Goal: Information Seeking & Learning: Check status

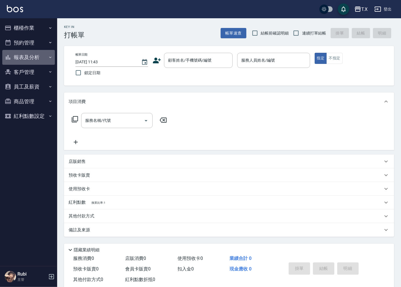
click at [32, 55] on button "報表及分析" at bounding box center [28, 57] width 53 height 15
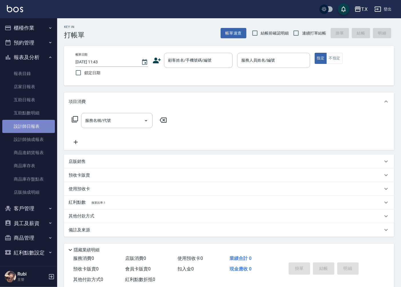
click at [40, 125] on link "設計師日報表" at bounding box center [28, 126] width 53 height 13
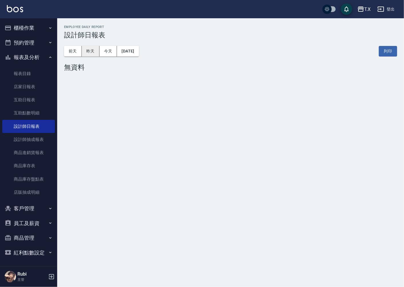
click at [90, 51] on button "昨天" at bounding box center [91, 51] width 18 height 11
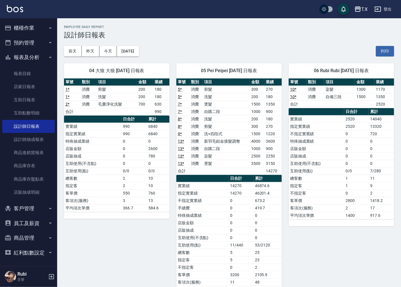
drag, startPoint x: 346, startPoint y: 171, endPoint x: 331, endPoint y: 135, distance: 38.7
click at [342, 151] on tbody "實業績 2520 14040 指定實業績 2520 13320 不指定實業績 0 720 特殊抽成業績 0 0 店販金額 0 0 店販抽成 0 0 互助使用(…" at bounding box center [341, 167] width 105 height 104
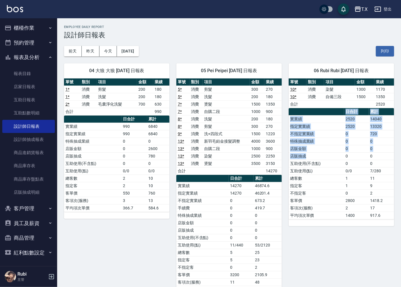
drag, startPoint x: 323, startPoint y: 112, endPoint x: 347, endPoint y: 186, distance: 77.7
click at [341, 169] on table "日合計 累計 實業績 2520 14040 指定實業績 2520 13320 不指定實業績 0 720 特殊抽成業績 0 0 店販金額 0 0 店販抽成 0 …" at bounding box center [341, 163] width 105 height 111
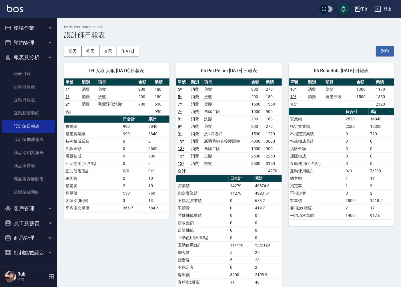
drag, startPoint x: 355, startPoint y: 201, endPoint x: 353, endPoint y: 195, distance: 5.7
click at [354, 197] on td "2800" at bounding box center [356, 200] width 25 height 7
drag, startPoint x: 344, startPoint y: 155, endPoint x: 342, endPoint y: 150, distance: 5.4
click at [343, 152] on tbody "實業績 2520 14040 指定實業績 2520 13320 不指定實業績 0 720 特殊抽成業績 0 0 店販金額 0 0 店販抽成 0 0 互助使用(…" at bounding box center [341, 167] width 105 height 104
drag, startPoint x: 328, startPoint y: 126, endPoint x: 339, endPoint y: 159, distance: 35.4
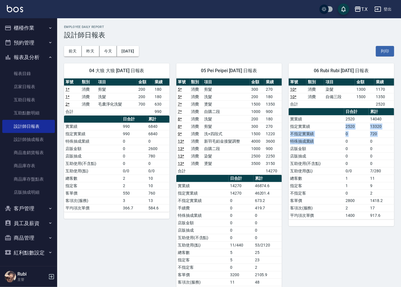
click at [338, 157] on tbody "實業績 2520 14040 指定實業績 2520 13320 不指定實業績 0 720 特殊抽成業績 0 0 店販金額 0 0 店販抽成 0 0 互助使用(…" at bounding box center [341, 167] width 105 height 104
click at [340, 162] on td "互助使用(不含點)" at bounding box center [316, 163] width 55 height 7
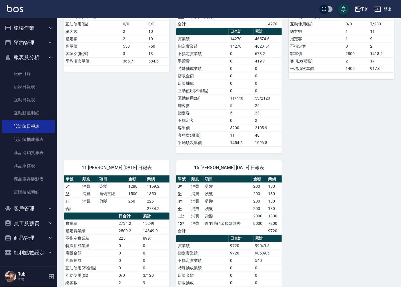
scroll to position [190, 0]
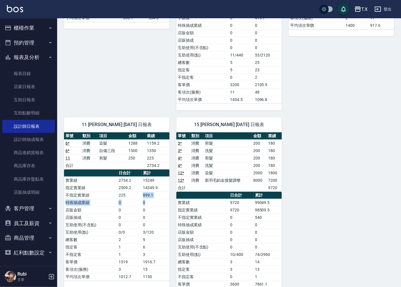
click at [130, 186] on tbody "實業績 2734.2 15249 指定實業績 2509.2 14349.9 不指定實業績 225 899.1 特殊抽成業績 0 0 店販金額 0 0 店販抽成…" at bounding box center [116, 229] width 105 height 104
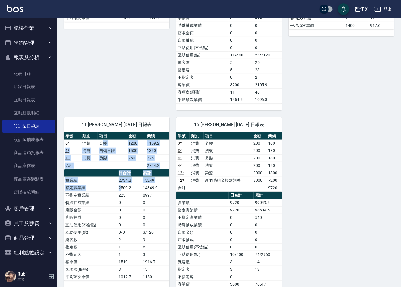
drag, startPoint x: 106, startPoint y: 159, endPoint x: 129, endPoint y: 202, distance: 48.8
click at [125, 195] on div "單號 類別 項目 金額 業績 6 * 消費 染髮 1288 1159.2 6 * 消費 自備三段 1500 1350 11 消費 剪髮 250 225 合計 …" at bounding box center [116, 207] width 105 height 149
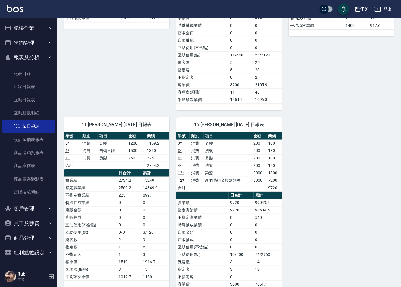
drag, startPoint x: 153, startPoint y: 249, endPoint x: 127, endPoint y: 221, distance: 38.2
click at [147, 244] on tbody "實業績 2734.2 15249 指定實業績 2509.2 14349.9 不指定實業績 225 899.1 特殊抽成業績 0 0 店販金額 0 0 店販抽成…" at bounding box center [116, 229] width 105 height 104
click at [124, 202] on tbody "實業績 2734.2 15249 指定實業績 2509.2 14349.9 不指定實業績 225 899.1 特殊抽成業績 0 0 店販金額 0 0 店販抽成…" at bounding box center [116, 229] width 105 height 104
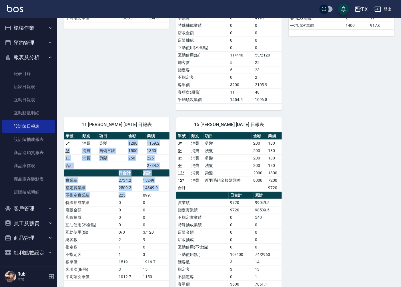
drag, startPoint x: 121, startPoint y: 159, endPoint x: 128, endPoint y: 209, distance: 50.5
click at [127, 201] on div "單號 類別 項目 金額 業績 6 * 消費 染髮 1288 1159.2 6 * 消費 自備三段 1500 1350 11 消費 剪髮 250 225 合計 …" at bounding box center [116, 207] width 105 height 149
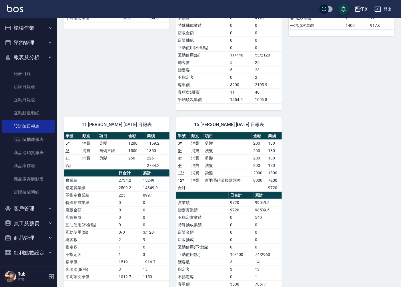
click at [128, 212] on td "0" at bounding box center [129, 210] width 24 height 7
drag, startPoint x: 250, startPoint y: 209, endPoint x: 242, endPoint y: 162, distance: 48.0
click at [250, 193] on table "日合計 累計 實業績 9720 99049.5 指定實業績 9720 98509.5 不指定實業績 0 540 特殊抽成業績 0 0 店販金額 0 0 店販抽…" at bounding box center [228, 247] width 105 height 111
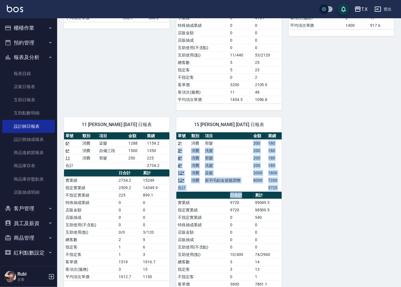
drag, startPoint x: 242, startPoint y: 153, endPoint x: 247, endPoint y: 220, distance: 67.6
click at [250, 201] on div "單號 類別 項目 金額 業績 3 * 消費 剪髮 200 180 3 * 消費 洗髮 200 180 4 * 消費 剪髮 200 180 4 * 消費 洗髮 …" at bounding box center [228, 218] width 105 height 171
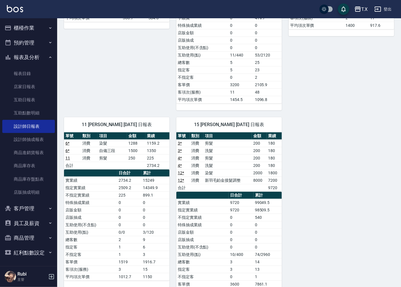
drag, startPoint x: 244, startPoint y: 227, endPoint x: 241, endPoint y: 210, distance: 17.4
click at [242, 226] on td "0" at bounding box center [241, 224] width 25 height 7
drag, startPoint x: 241, startPoint y: 210, endPoint x: 214, endPoint y: 176, distance: 43.4
click at [235, 199] on table "日合計 累計 實業績 9720 99049.5 指定實業績 9720 98509.5 不指定實業績 0 540 特殊抽成業績 0 0 店販金額 0 0 店販抽…" at bounding box center [228, 247] width 105 height 111
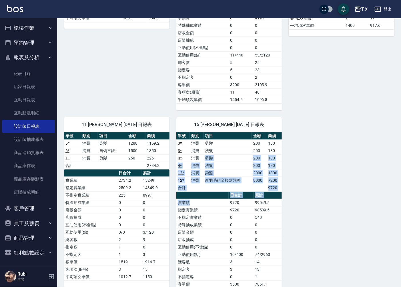
drag, startPoint x: 205, startPoint y: 160, endPoint x: 223, endPoint y: 233, distance: 75.0
click at [220, 217] on div "單號 類別 項目 金額 業績 3 * 消費 剪髮 200 180 3 * 消費 洗髮 200 180 4 * 消費 剪髮 200 180 4 * 消費 洗髮 …" at bounding box center [228, 218] width 105 height 171
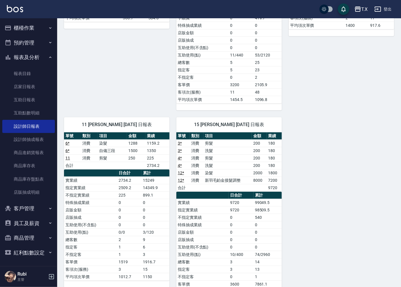
click at [223, 233] on td "店販金額" at bounding box center [202, 232] width 52 height 7
drag, startPoint x: 223, startPoint y: 223, endPoint x: 218, endPoint y: 208, distance: 15.9
click at [221, 215] on tbody "實業績 9720 99049.5 指定實業績 9720 98509.5 不指定實業績 0 540 特殊抽成業績 0 0 店販金額 0 0 店販抽成 0 0 互…" at bounding box center [228, 251] width 105 height 104
drag, startPoint x: 213, startPoint y: 195, endPoint x: 205, endPoint y: 173, distance: 24.0
click at [213, 186] on div "單號 類別 項目 金額 業績 3 * 消費 剪髮 200 180 3 * 消費 洗髮 200 180 4 * 消費 剪髮 200 180 4 * 消費 洗髮 …" at bounding box center [228, 218] width 105 height 171
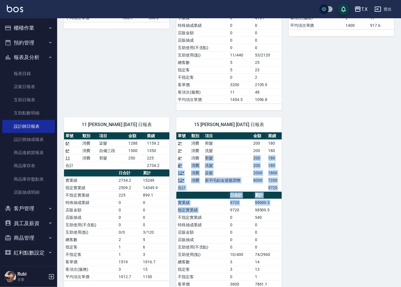
drag, startPoint x: 198, startPoint y: 158, endPoint x: 234, endPoint y: 233, distance: 82.8
click at [231, 218] on div "單號 類別 項目 金額 業績 3 * 消費 剪髮 200 180 3 * 消費 洗髮 200 180 4 * 消費 剪髮 200 180 4 * 消費 洗髮 …" at bounding box center [228, 218] width 105 height 171
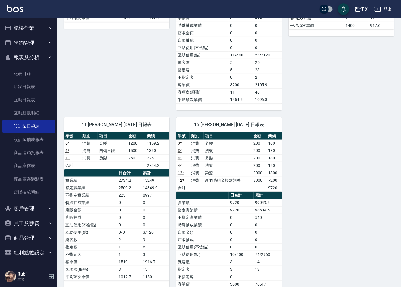
click at [234, 233] on td "0" at bounding box center [241, 232] width 25 height 7
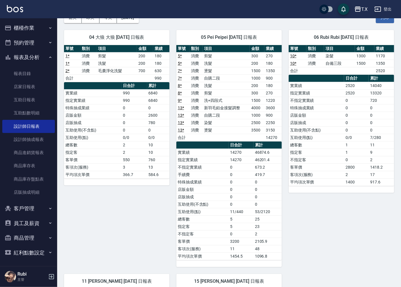
scroll to position [32, 0]
